Goal: Information Seeking & Learning: Understand process/instructions

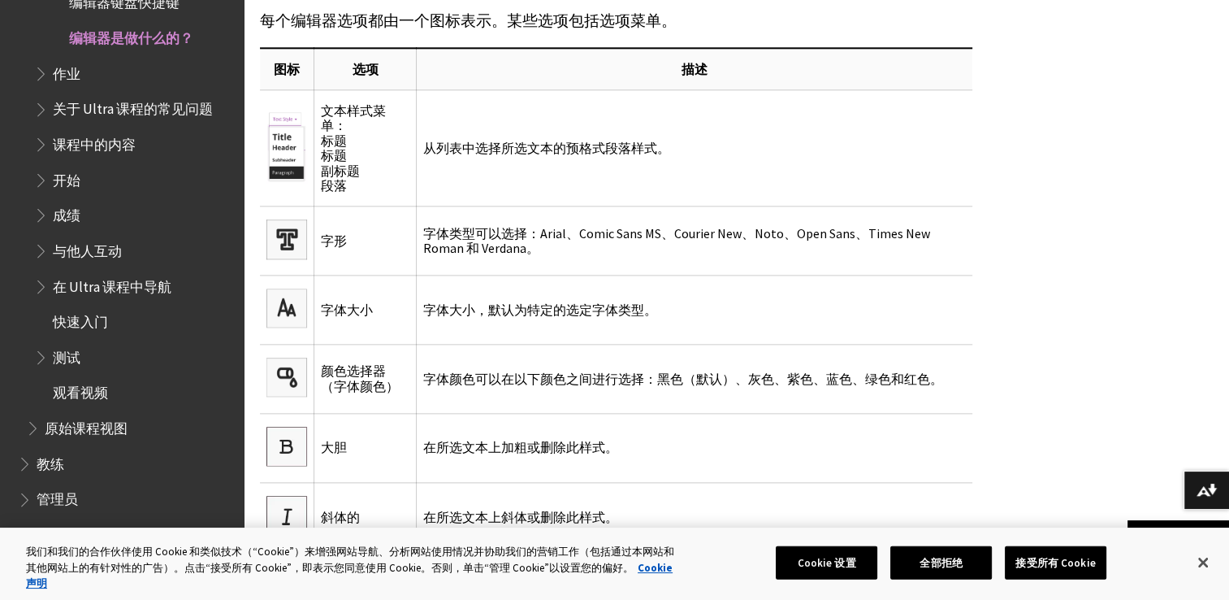
scroll to position [2031, 0]
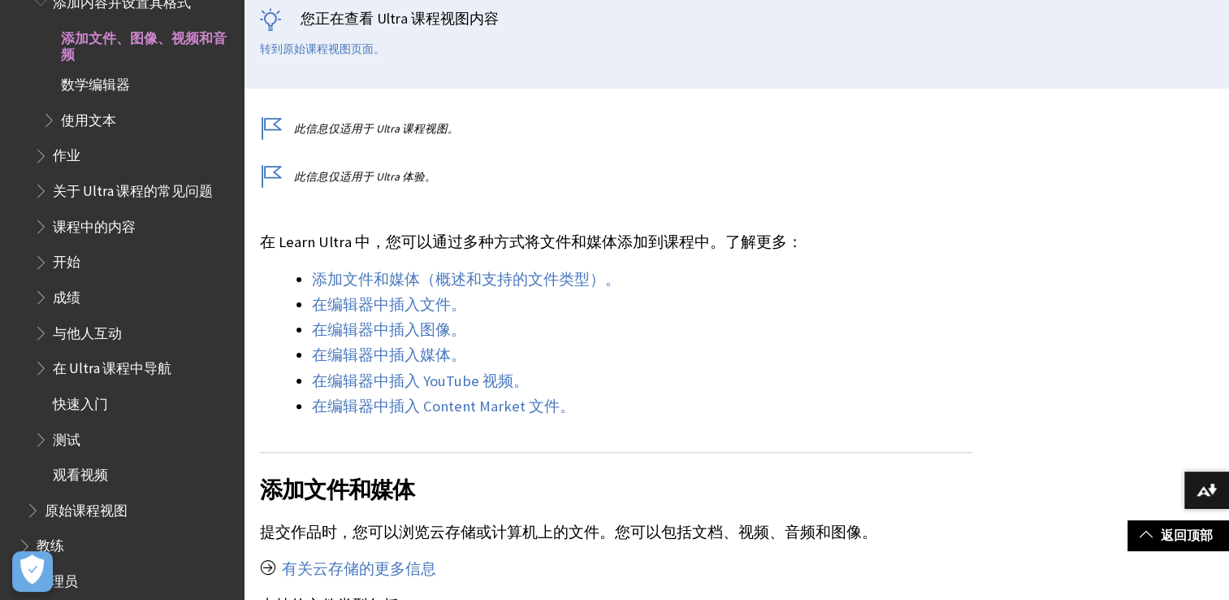
scroll to position [569, 0]
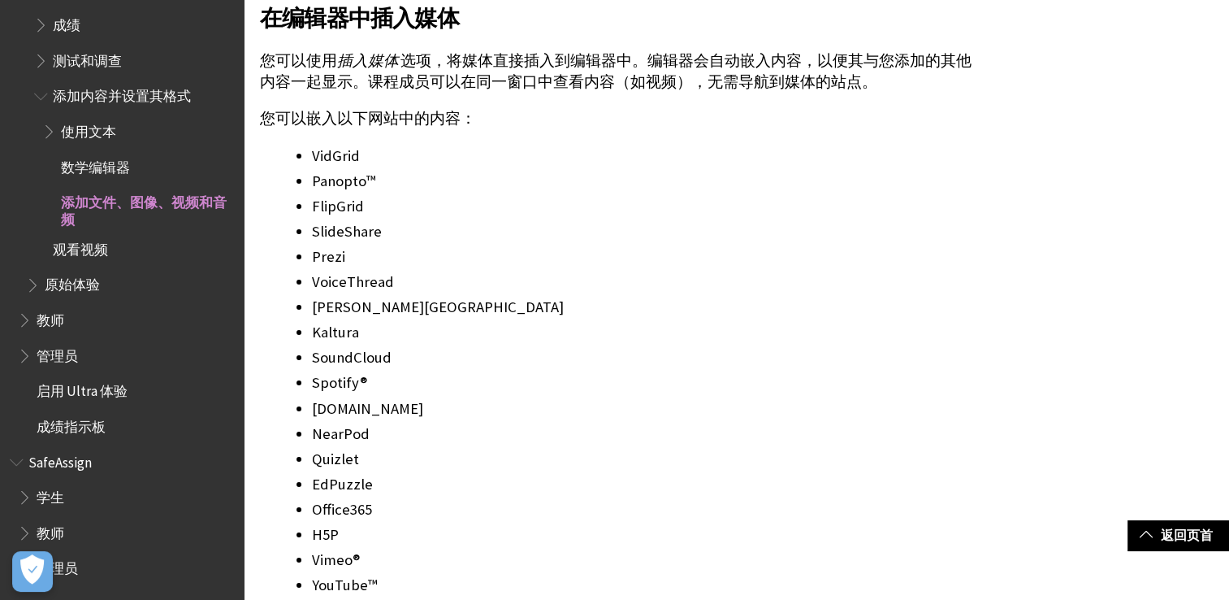
scroll to position [3169, 0]
